Goal: Task Accomplishment & Management: Use online tool/utility

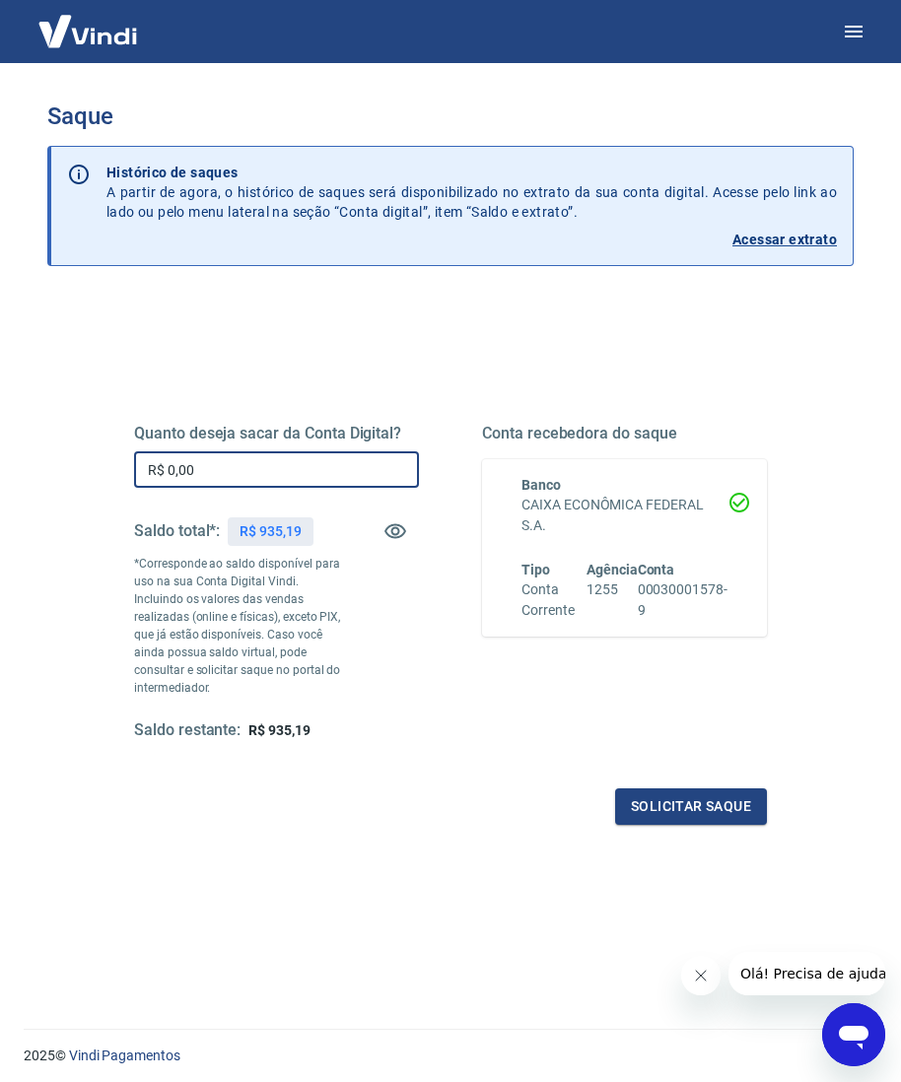
click at [259, 478] on input "R$ 0,00" at bounding box center [276, 469] width 285 height 36
type input "R$ 730,00"
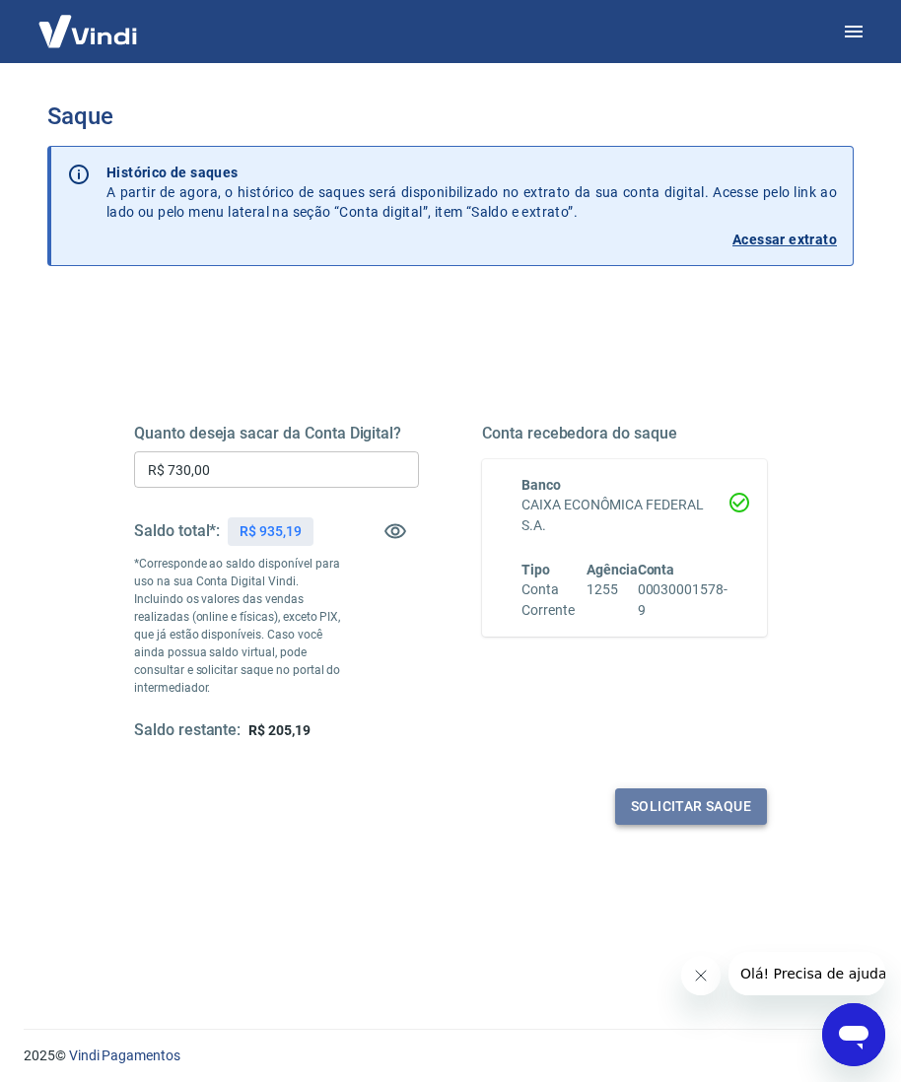
click at [655, 793] on button "Solicitar saque" at bounding box center [691, 806] width 152 height 36
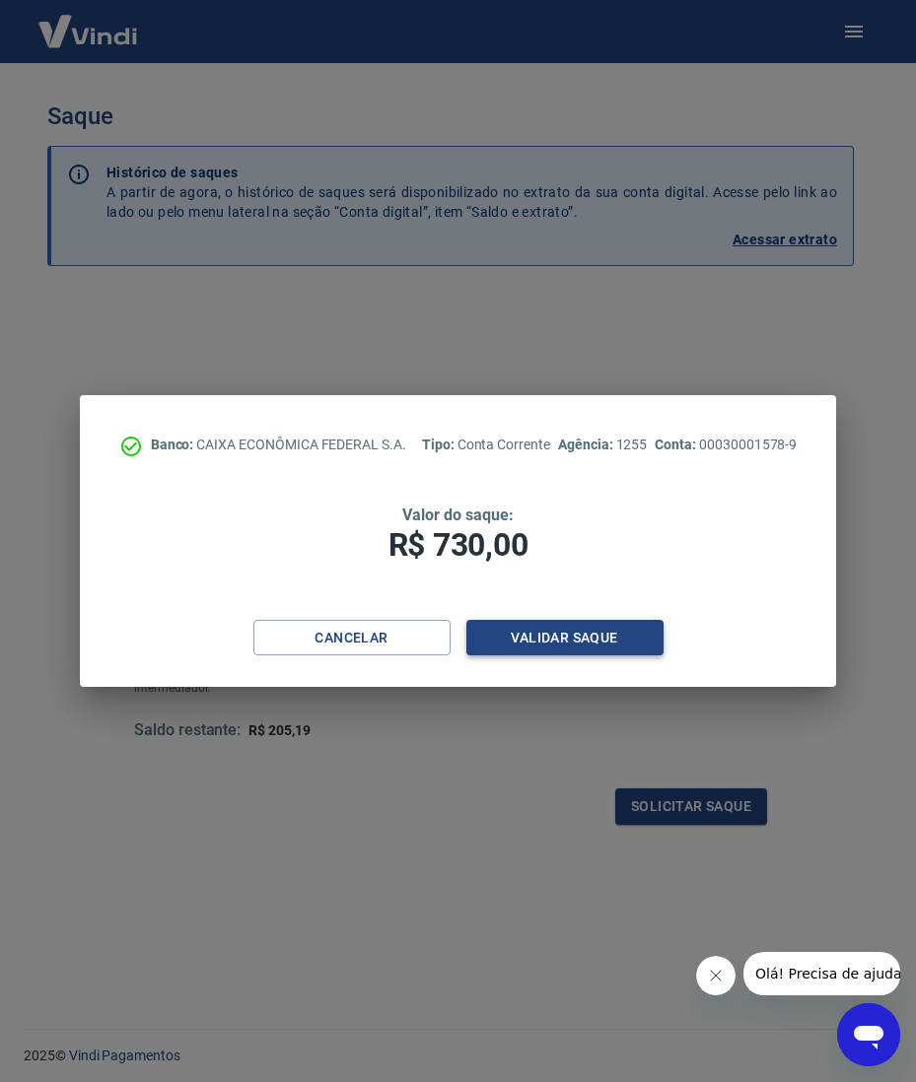
click at [618, 658] on div "Cancelar Validar saque" at bounding box center [458, 654] width 757 height 68
click at [619, 639] on button "Validar saque" at bounding box center [564, 638] width 197 height 36
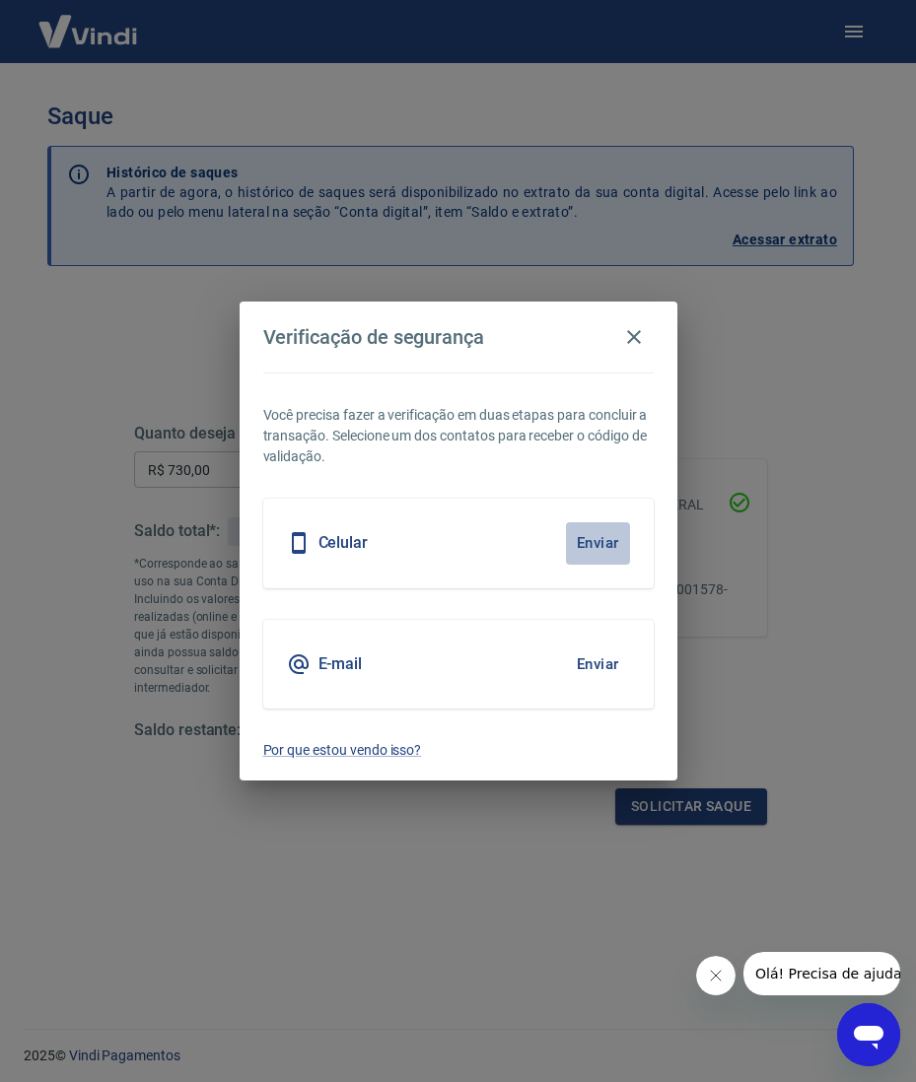
click at [595, 540] on button "Enviar" at bounding box center [598, 542] width 64 height 41
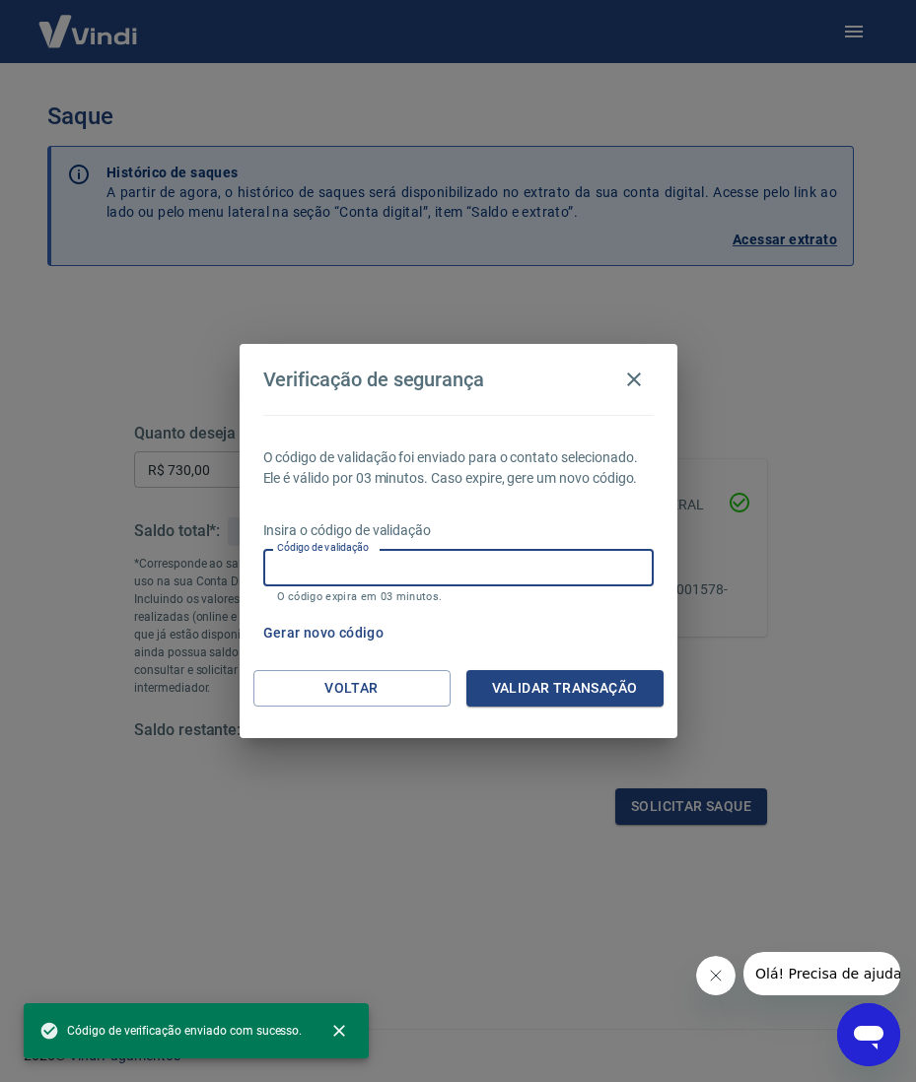
click at [576, 568] on input "Código de validação" at bounding box center [458, 567] width 390 height 36
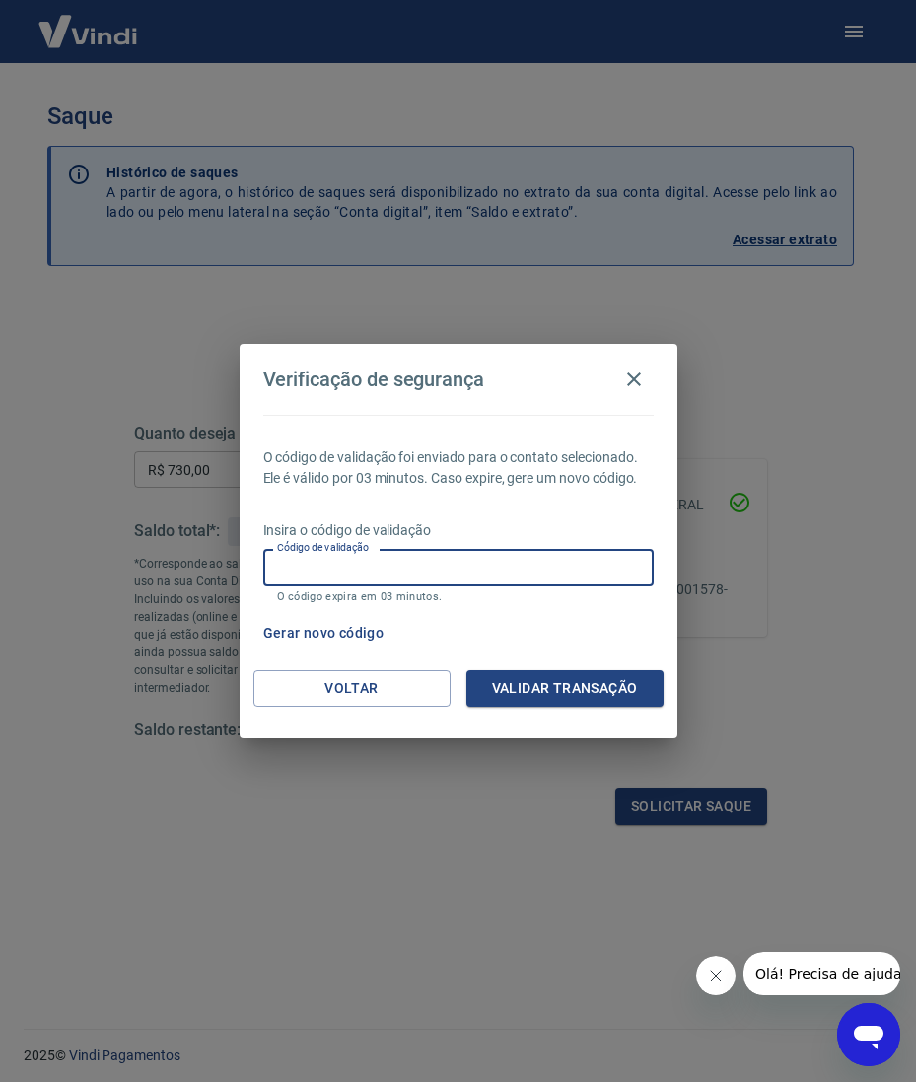
click at [655, 530] on div "O código de validação foi enviado para o contato selecionado. Ele é válido por …" at bounding box center [459, 542] width 438 height 255
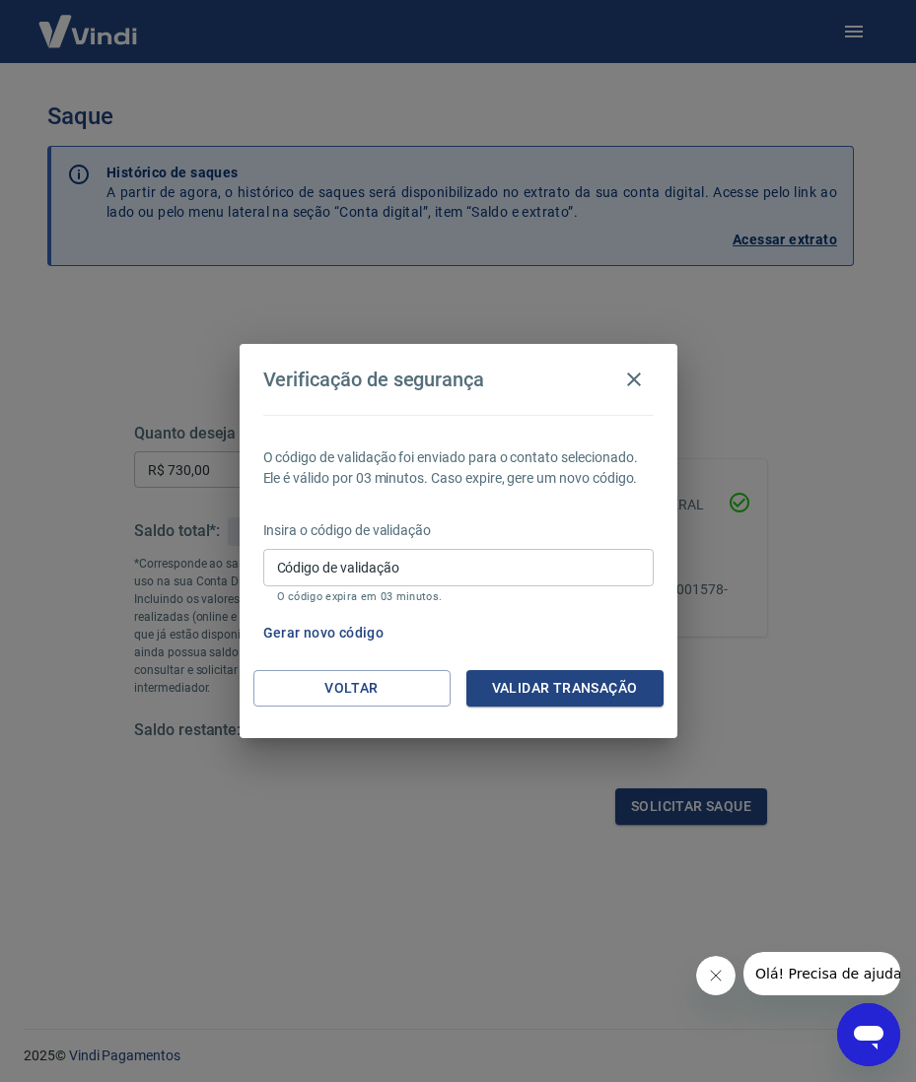
click at [551, 529] on p "Insira o código de validação" at bounding box center [458, 530] width 390 height 21
click at [321, 630] on button "Gerar novo código" at bounding box center [323, 633] width 137 height 36
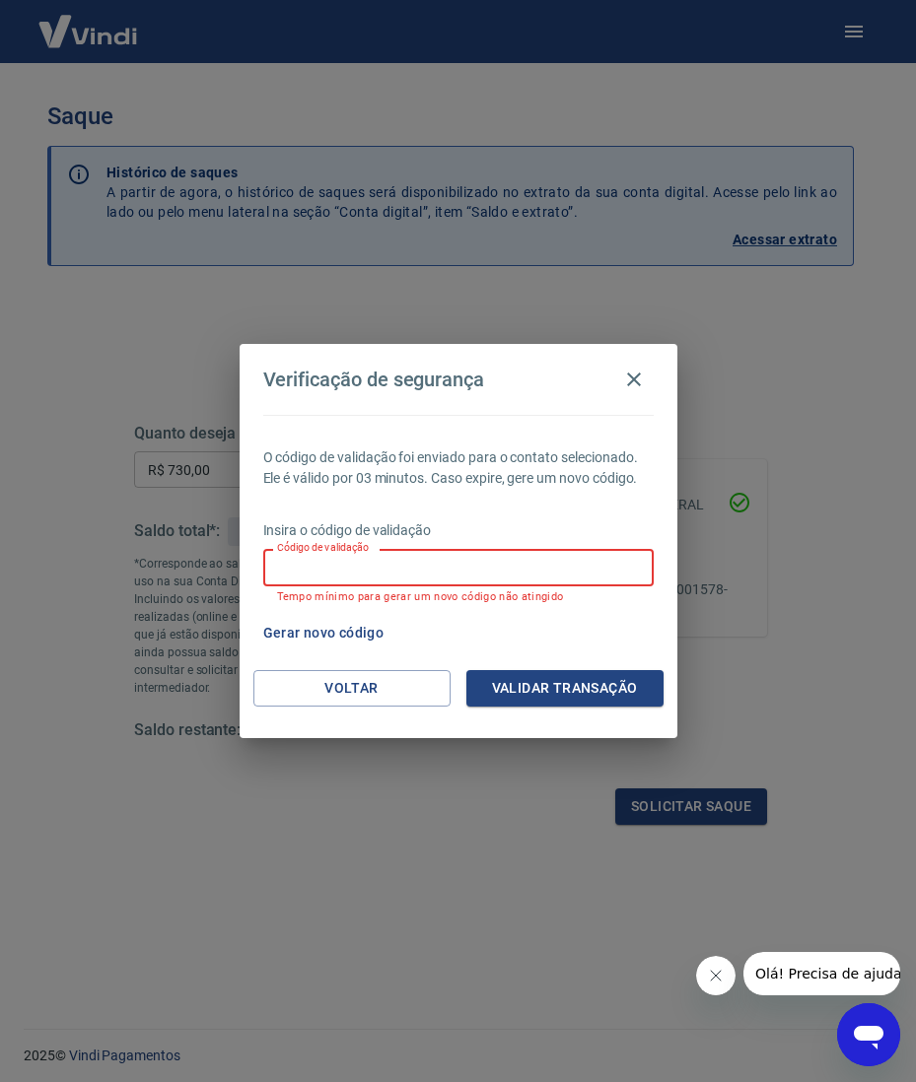
click at [409, 566] on input "Código de validação" at bounding box center [458, 567] width 390 height 36
click at [631, 373] on icon "button" at bounding box center [634, 380] width 24 height 24
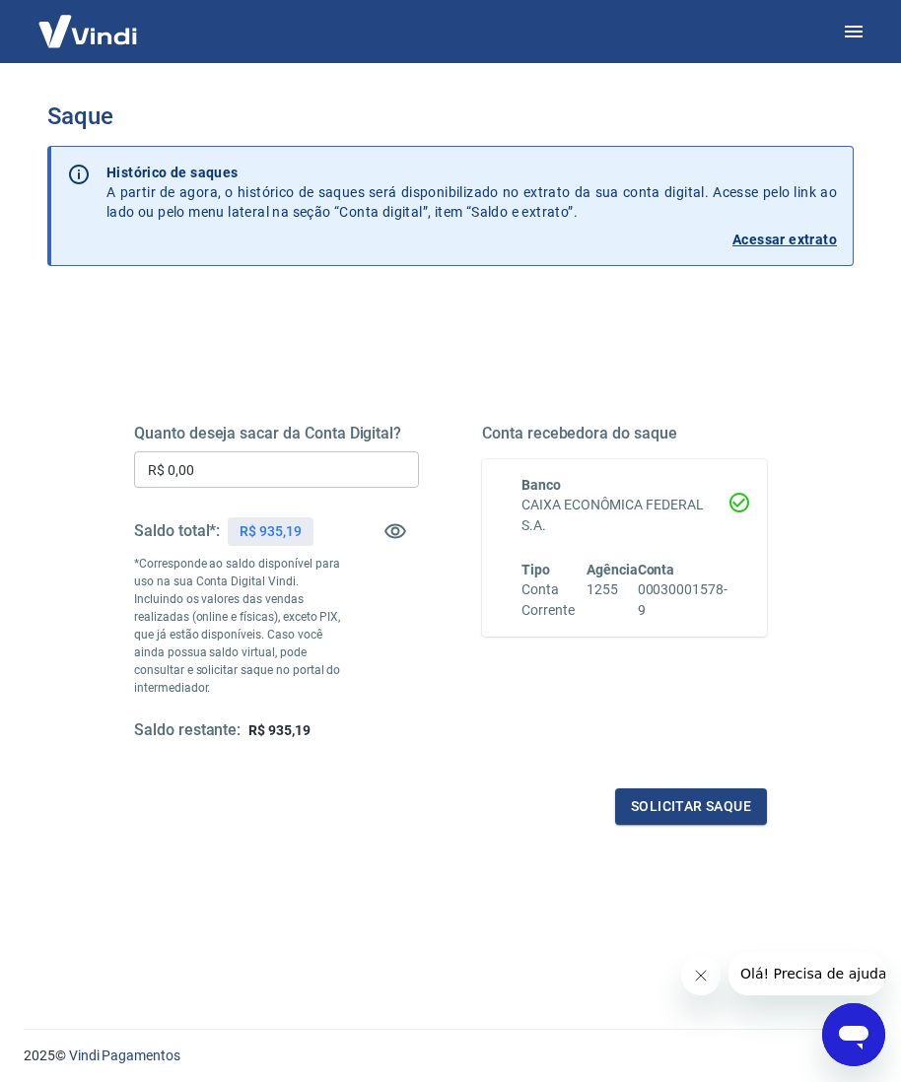
click at [325, 475] on input "R$ 0,00" at bounding box center [276, 469] width 285 height 36
click at [342, 473] on input "R$ 0,00" at bounding box center [276, 469] width 285 height 36
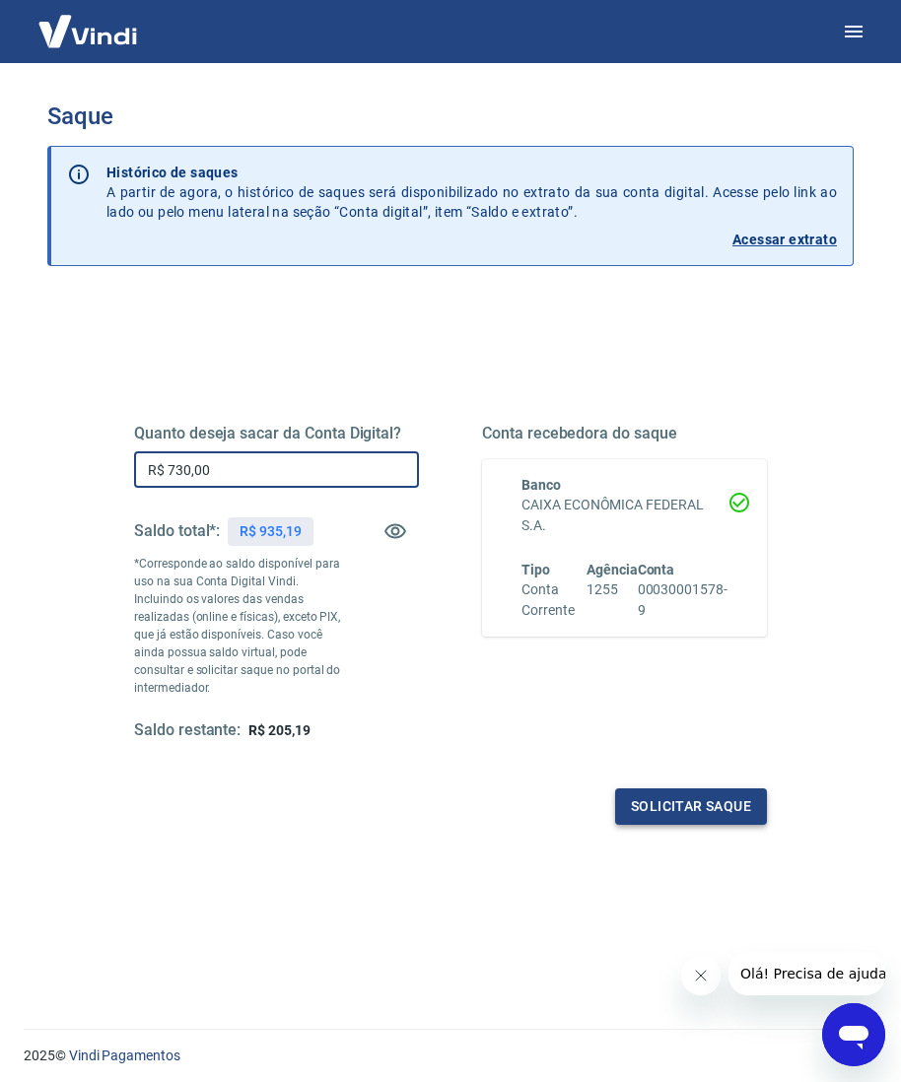
type input "R$ 730,00"
click at [619, 788] on button "Solicitar saque" at bounding box center [691, 806] width 152 height 36
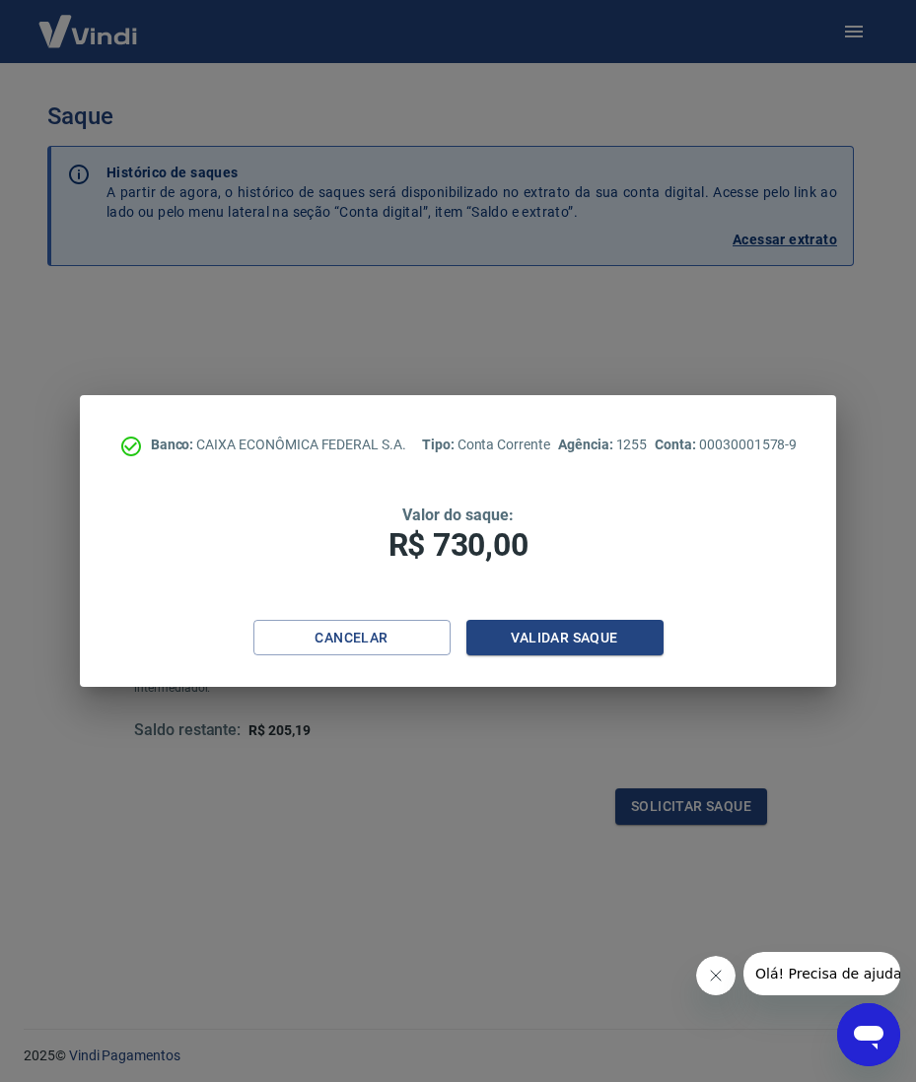
click at [526, 615] on div "Banco: CAIXA ECONÔMICA FEDERAL S.A. Tipo: Conta Corrente Agência: 1255 Conta: 0…" at bounding box center [458, 541] width 757 height 293
click at [526, 640] on button "Validar saque" at bounding box center [564, 638] width 197 height 36
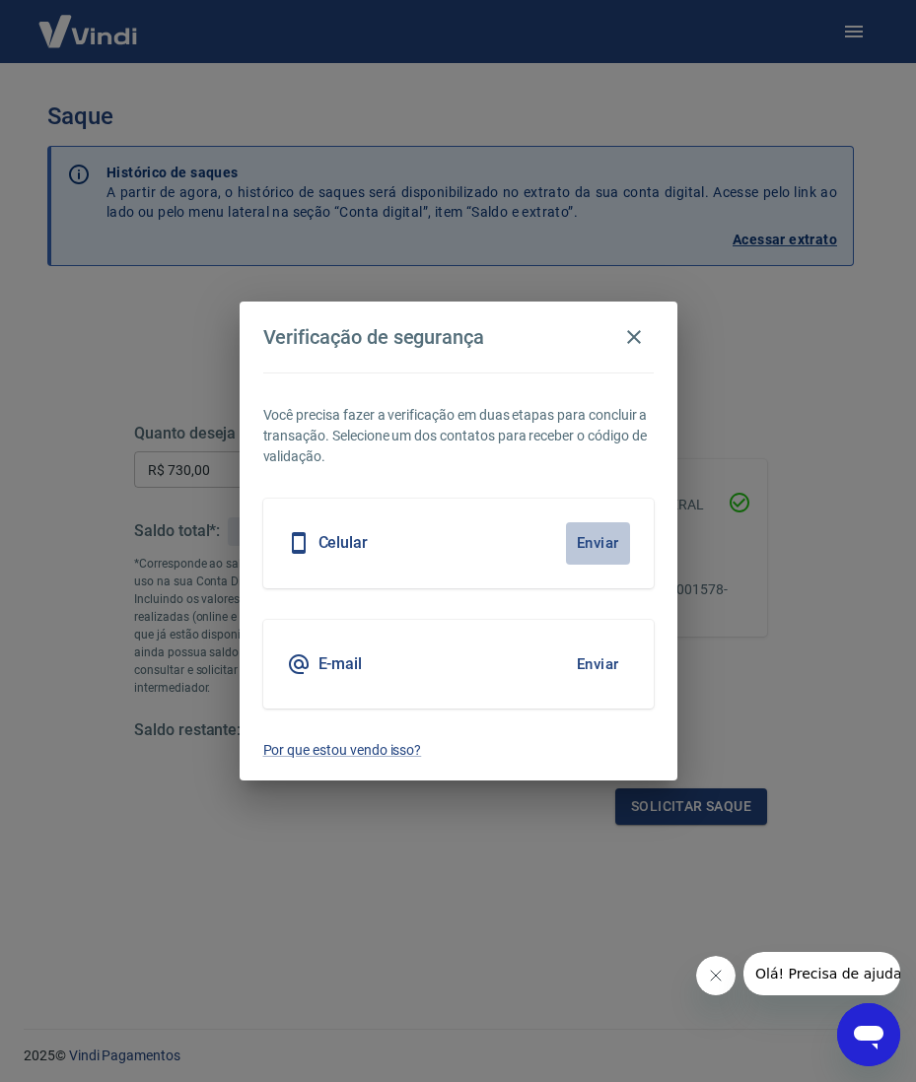
click at [608, 551] on button "Enviar" at bounding box center [598, 542] width 64 height 41
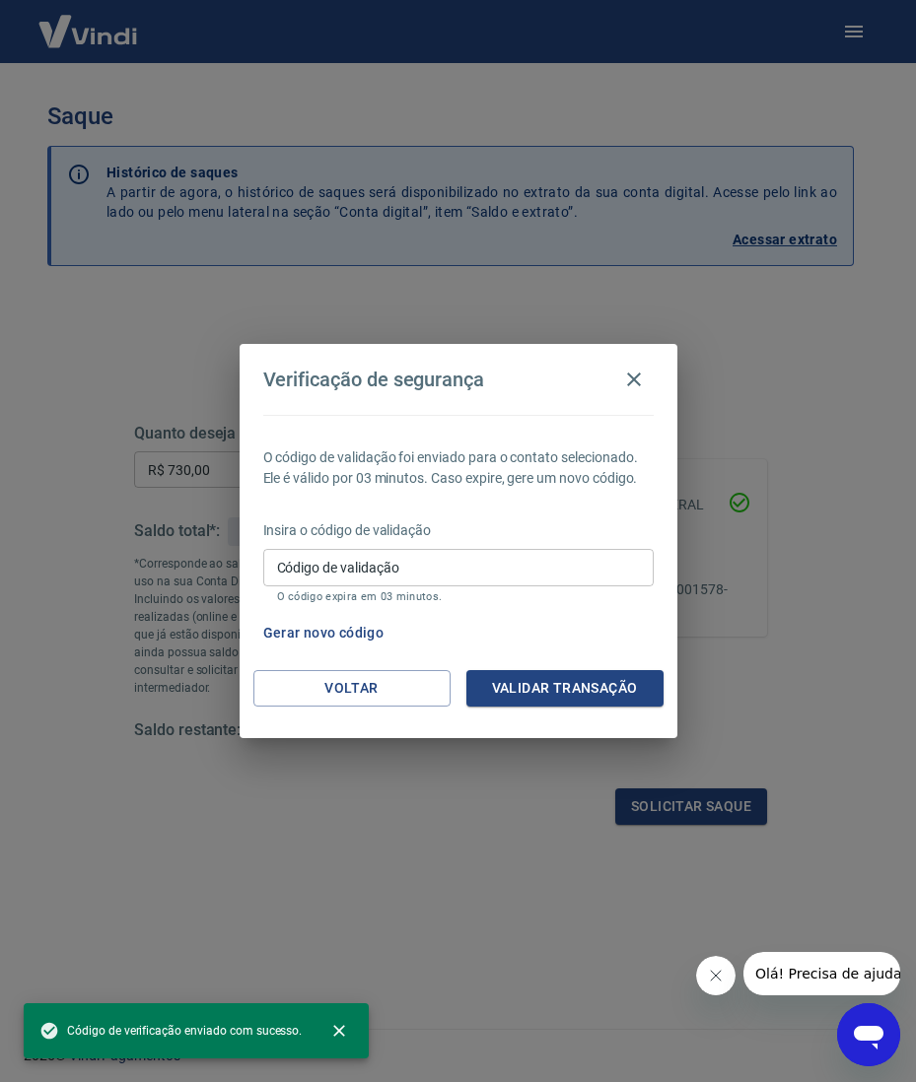
click at [577, 567] on input "Código de validação" at bounding box center [458, 567] width 390 height 36
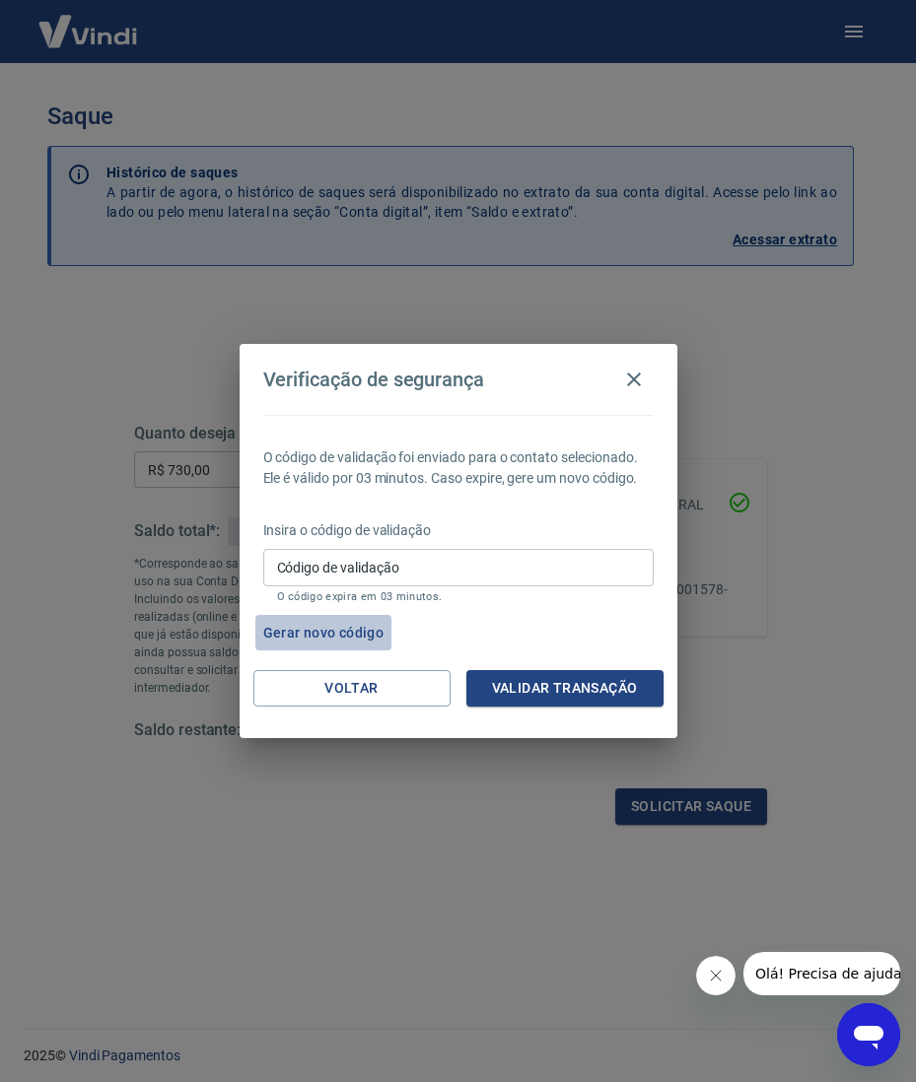
click at [359, 626] on button "Gerar novo código" at bounding box center [323, 633] width 137 height 36
click at [609, 682] on button "Validar transação" at bounding box center [564, 688] width 197 height 36
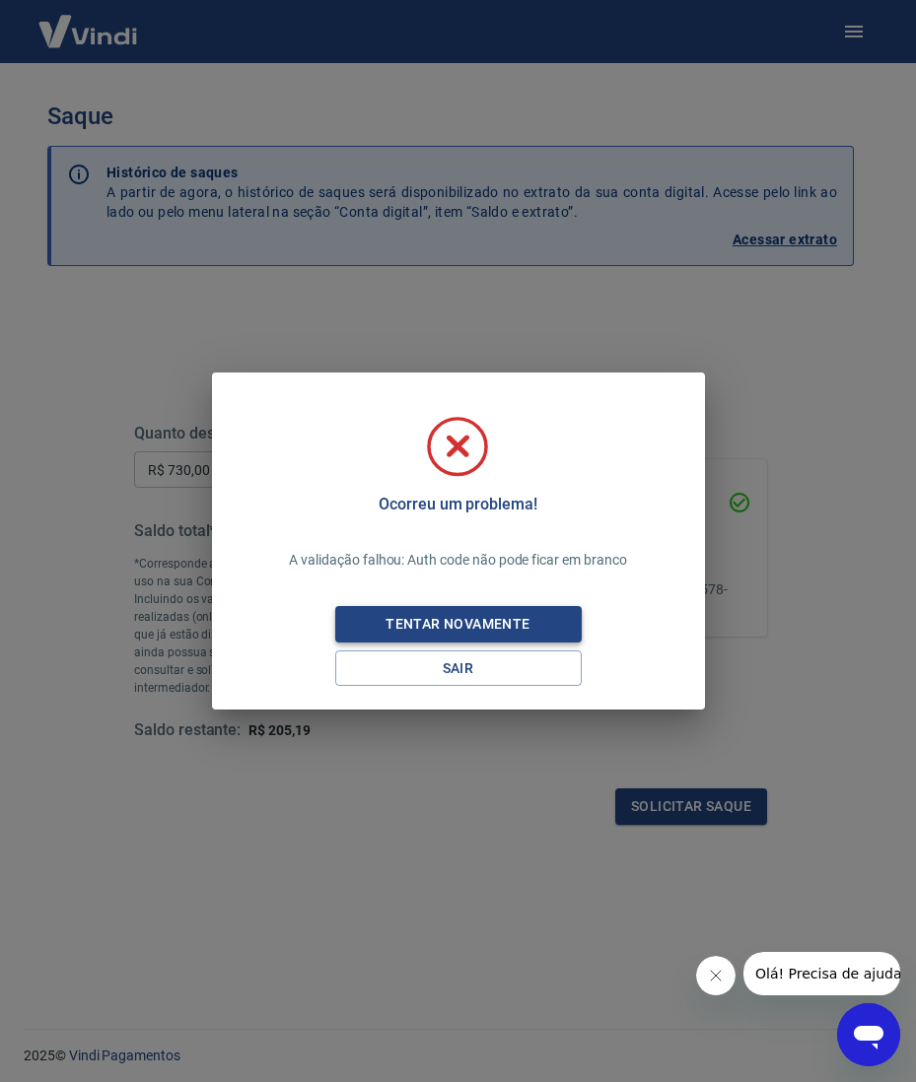
click at [503, 617] on div "Tentar novamente" at bounding box center [457, 624] width 191 height 25
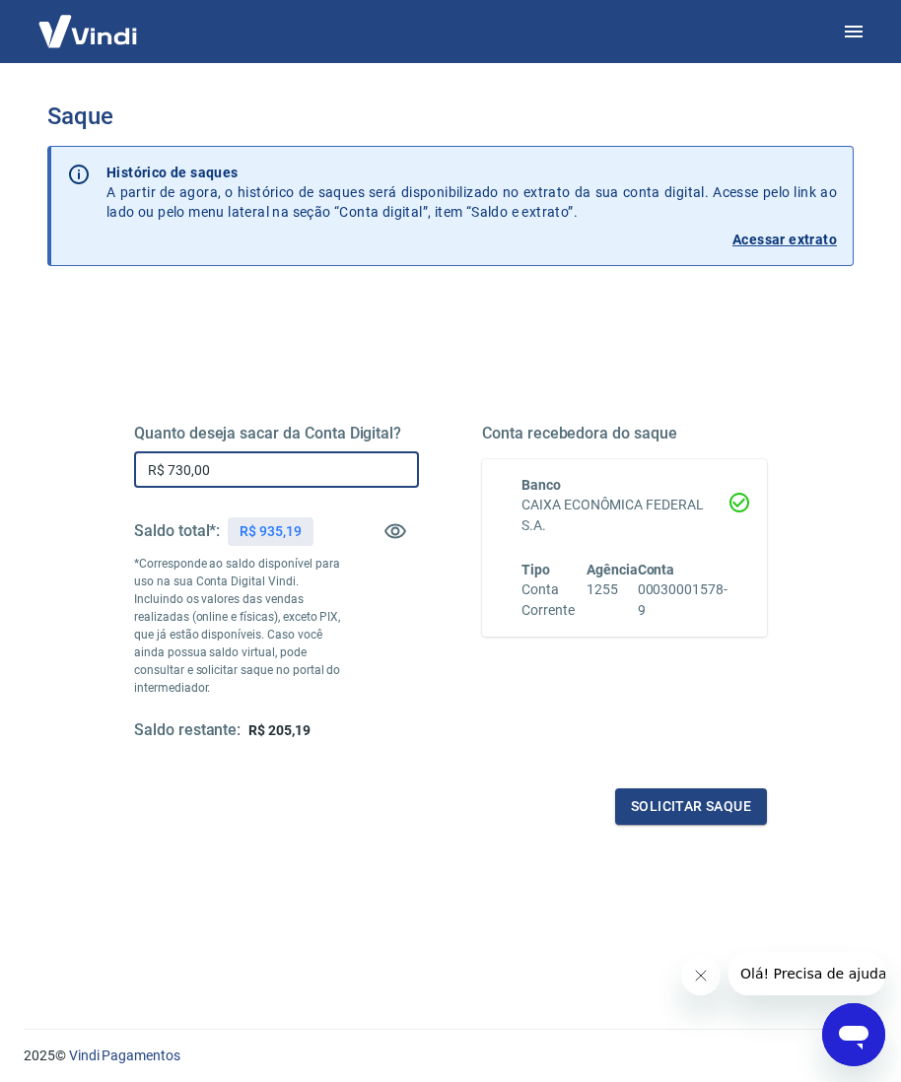
click at [252, 465] on input "R$ 730,00" at bounding box center [276, 469] width 285 height 36
click at [680, 792] on button "Solicitar saque" at bounding box center [691, 806] width 152 height 36
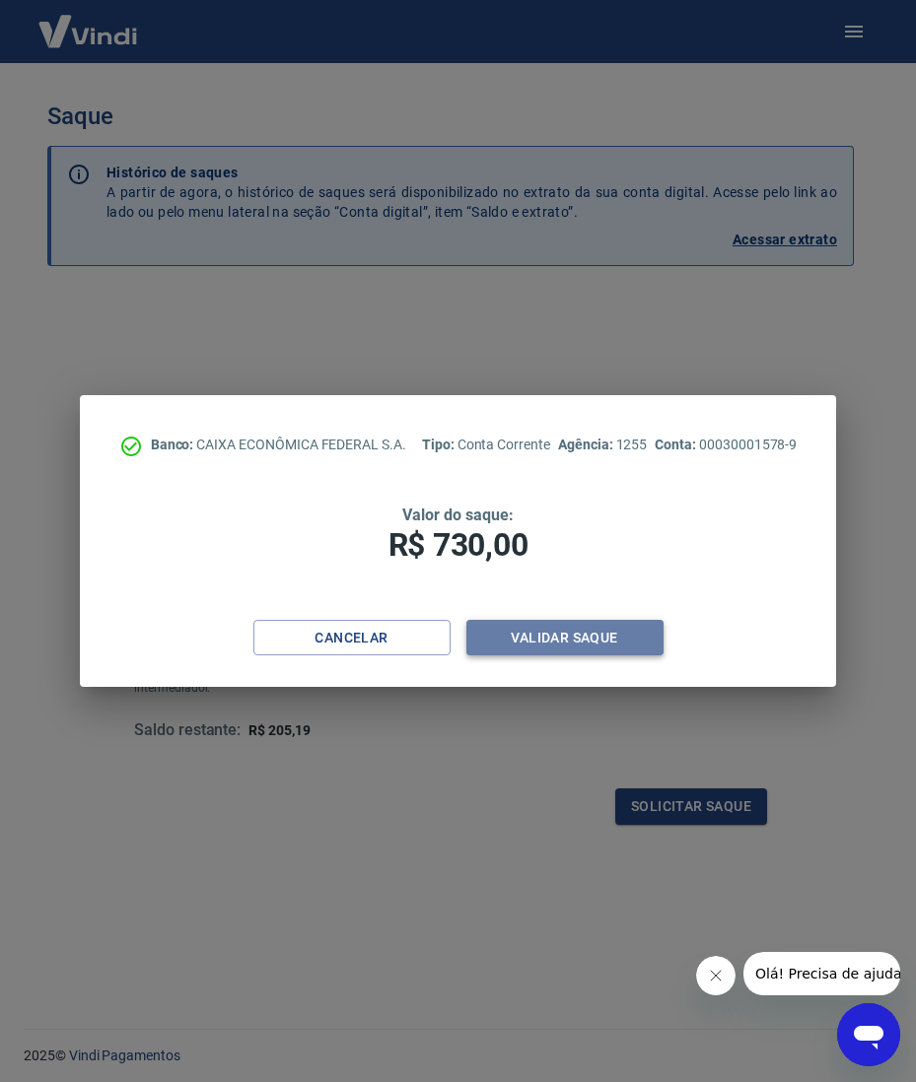
click at [575, 627] on button "Validar saque" at bounding box center [564, 638] width 197 height 36
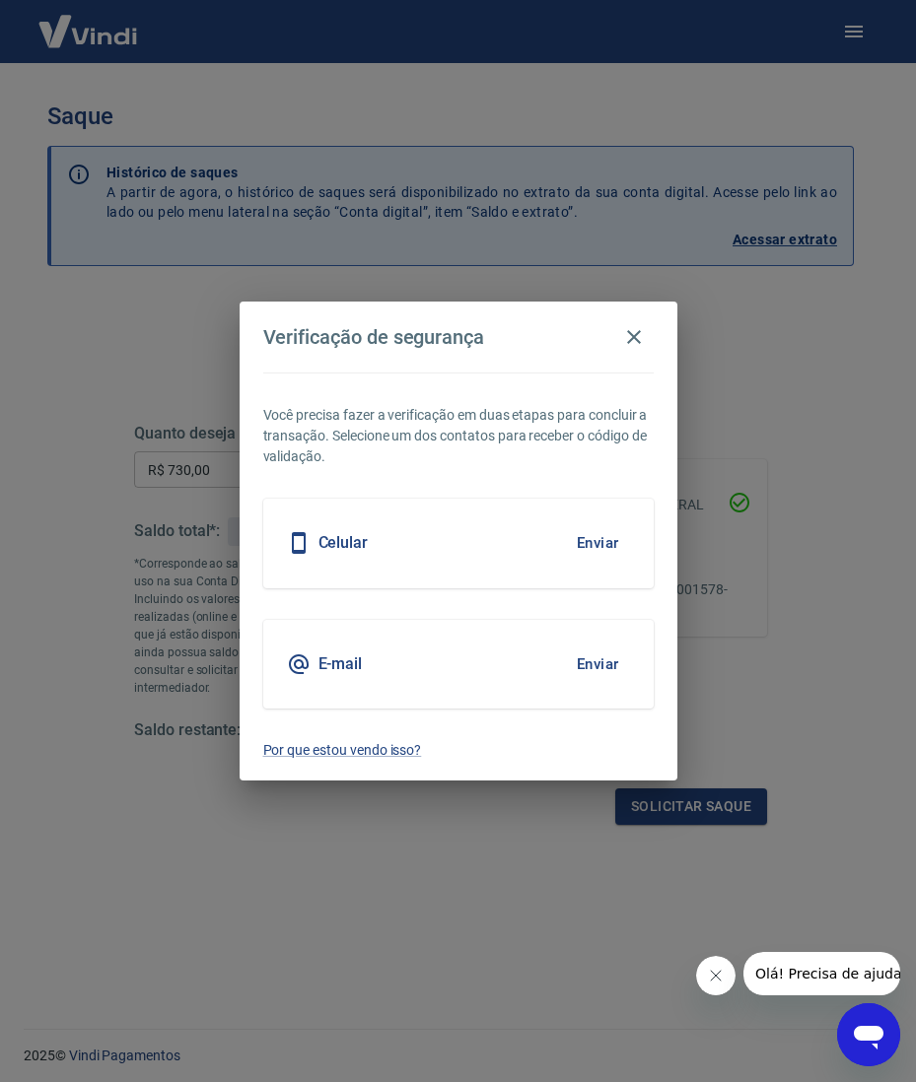
click at [593, 664] on button "Enviar" at bounding box center [598, 664] width 64 height 41
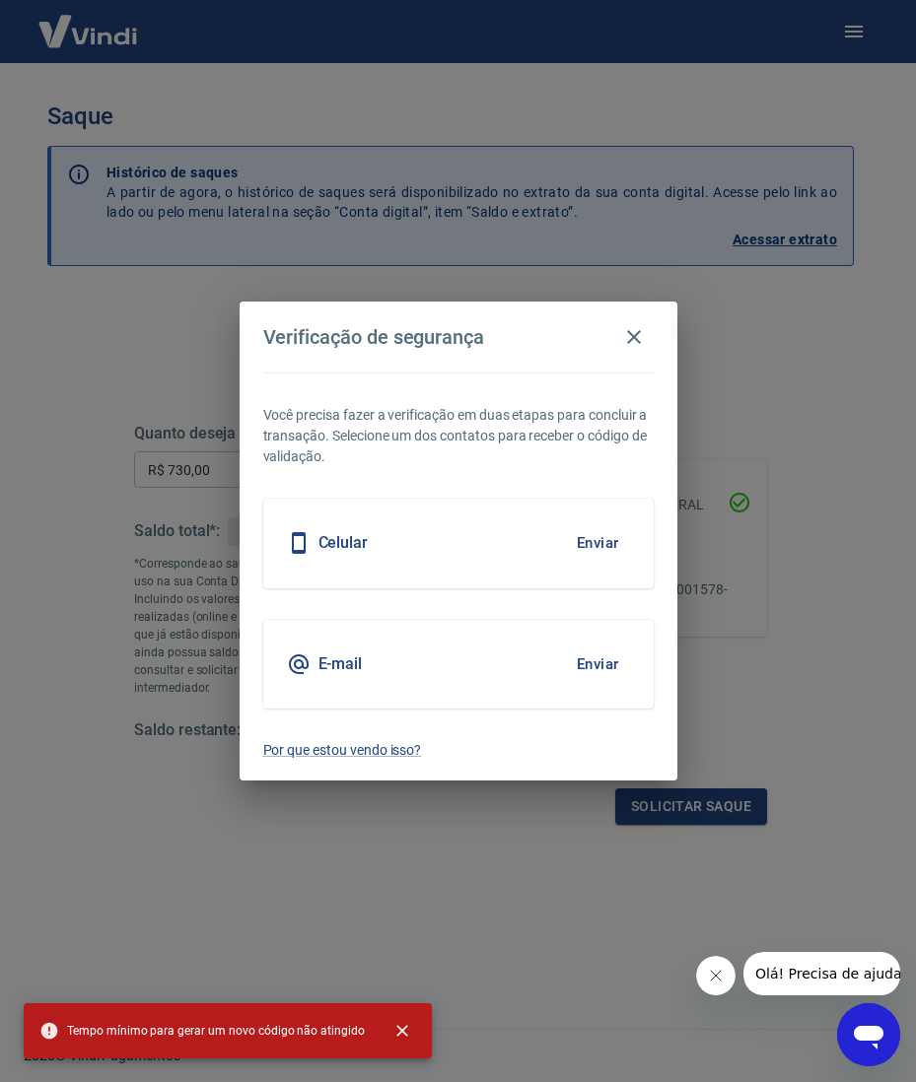
click at [603, 666] on button "Enviar" at bounding box center [598, 664] width 64 height 41
